Goal: Navigation & Orientation: Find specific page/section

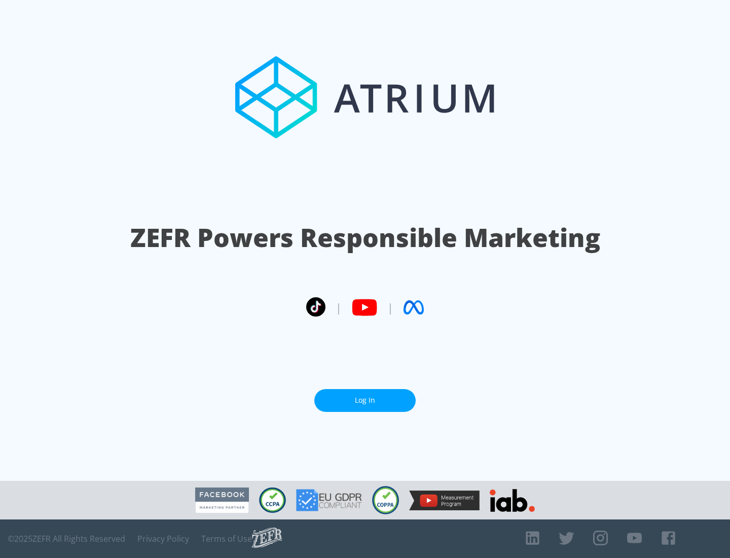
click at [365, 396] on link "Log In" at bounding box center [364, 400] width 101 height 23
